Goal: Task Accomplishment & Management: Manage account settings

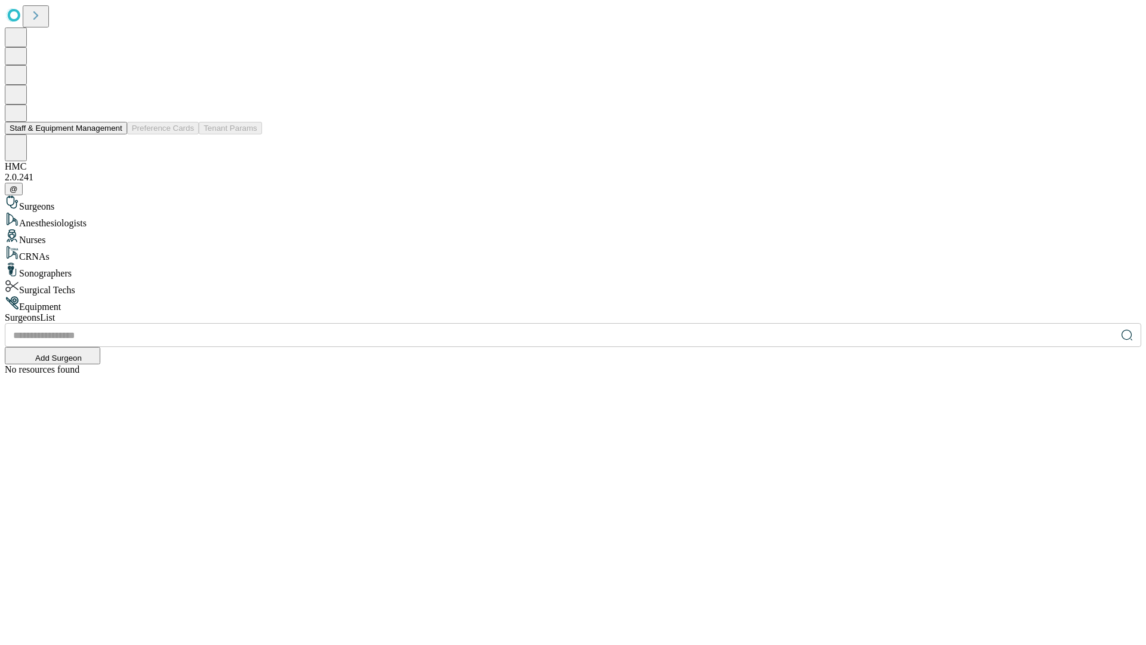
click at [114, 134] on button "Staff & Equipment Management" at bounding box center [66, 128] width 122 height 13
